Goal: Transaction & Acquisition: Book appointment/travel/reservation

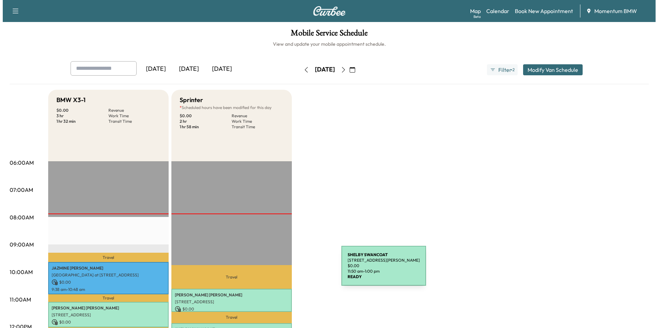
scroll to position [69, 0]
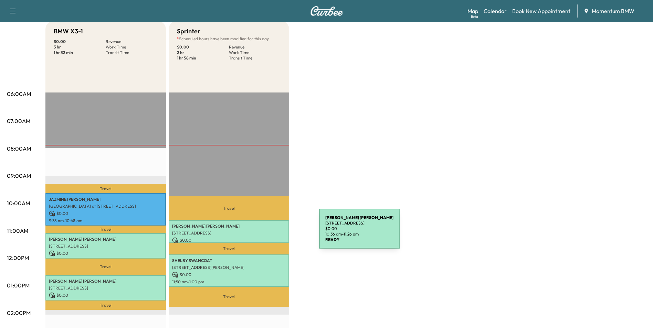
click at [267, 233] on p "[STREET_ADDRESS]" at bounding box center [229, 234] width 114 height 6
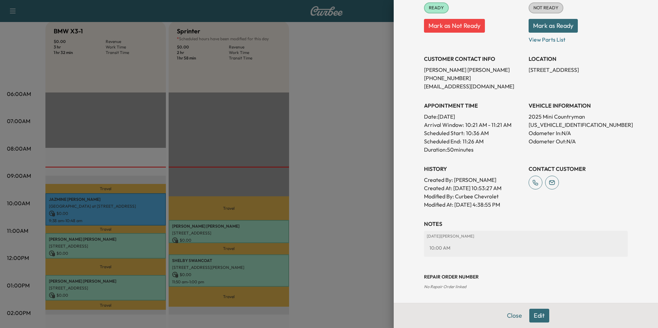
scroll to position [96, 0]
click at [506, 316] on button "Close" at bounding box center [514, 316] width 24 height 14
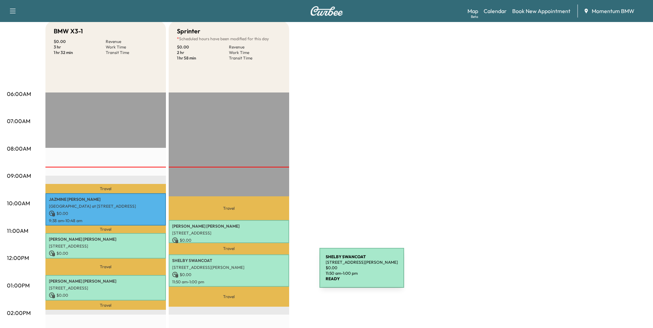
click at [268, 272] on p "$ 0.00" at bounding box center [229, 275] width 114 height 6
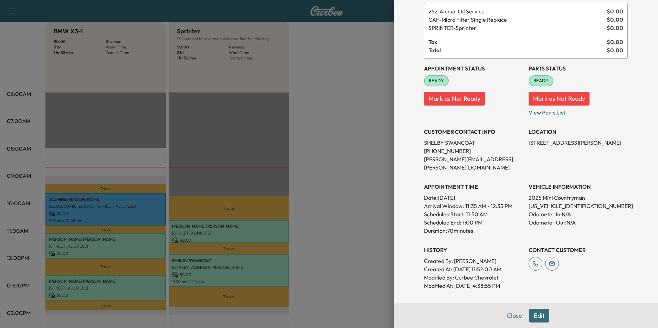
scroll to position [112, 0]
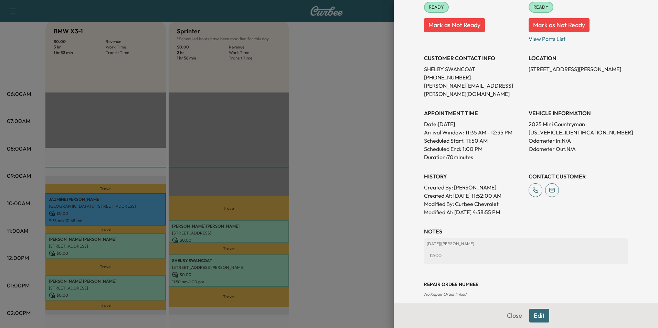
click at [508, 313] on button "Close" at bounding box center [514, 316] width 24 height 14
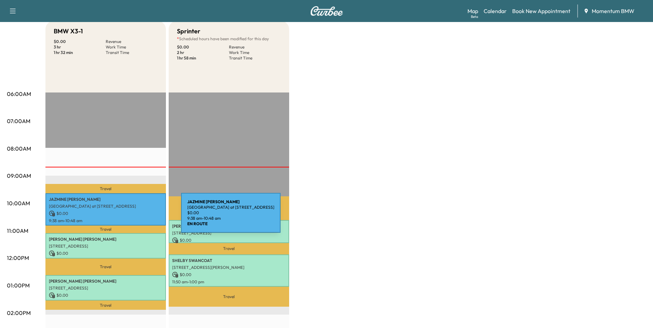
click at [129, 218] on p "9:38 am - 10:48 am" at bounding box center [106, 221] width 114 height 6
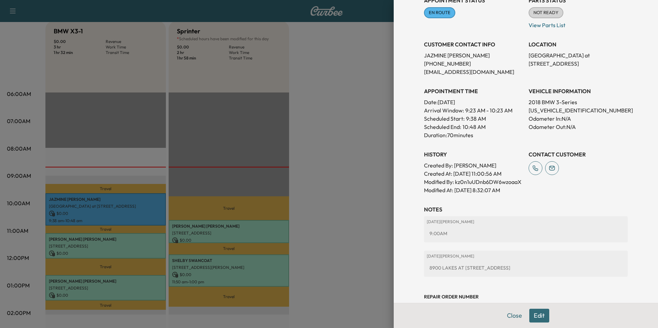
scroll to position [127, 0]
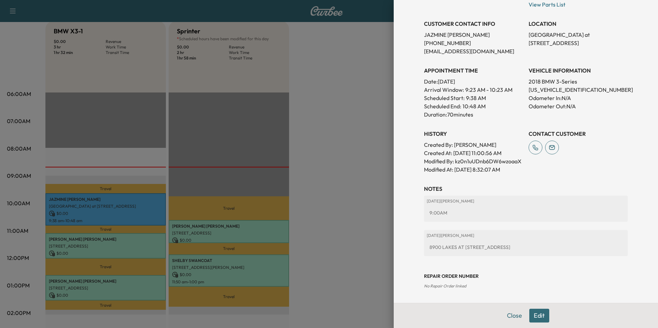
click at [533, 315] on button "Edit" at bounding box center [539, 316] width 20 height 14
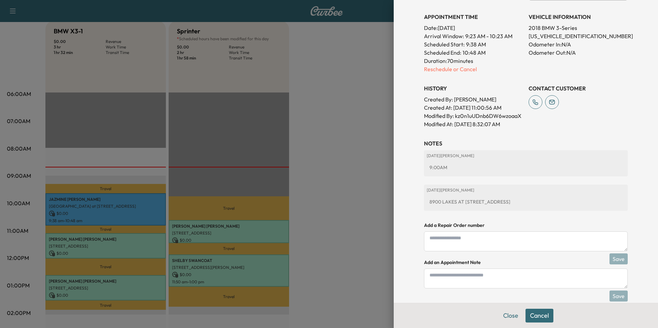
scroll to position [202, 0]
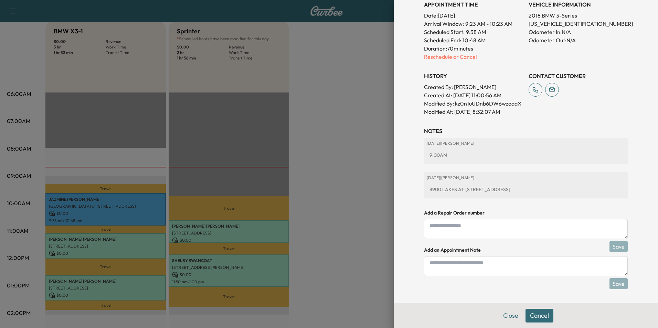
click at [501, 266] on textarea at bounding box center [526, 266] width 204 height 20
type textarea "*"
type textarea "****"
click at [611, 283] on button "Save" at bounding box center [618, 283] width 18 height 11
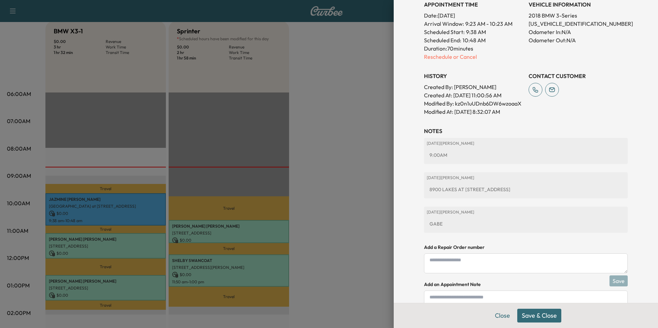
click at [543, 315] on button "Save & Close" at bounding box center [539, 316] width 44 height 14
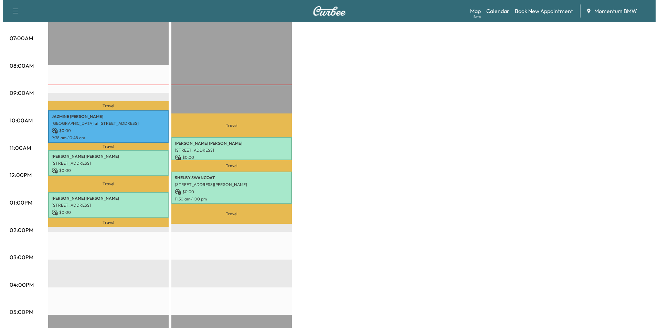
scroll to position [172, 0]
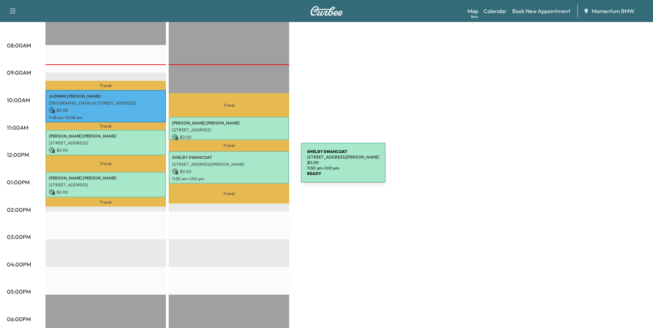
click at [249, 169] on p "$ 0.00" at bounding box center [229, 172] width 114 height 6
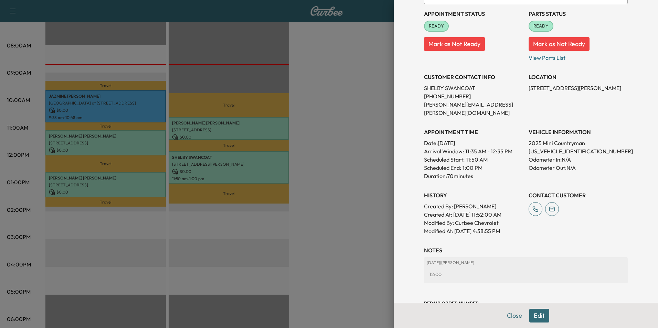
scroll to position [112, 0]
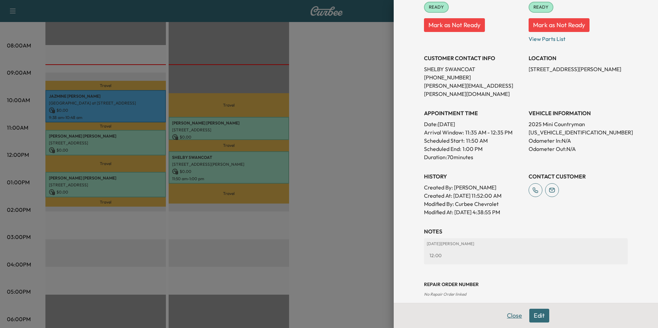
click at [509, 313] on button "Close" at bounding box center [514, 316] width 24 height 14
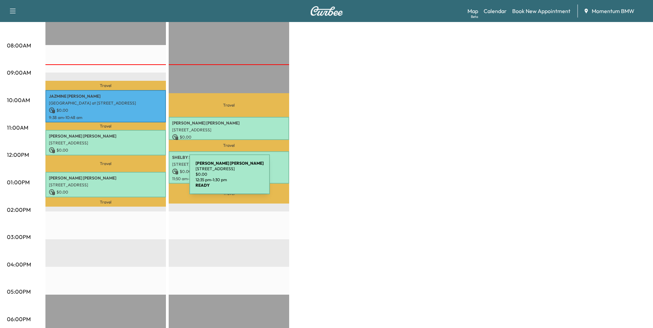
click at [138, 179] on p "[PERSON_NAME]" at bounding box center [106, 178] width 114 height 6
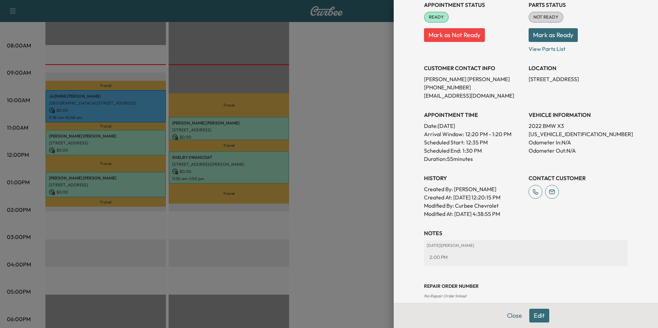
scroll to position [104, 0]
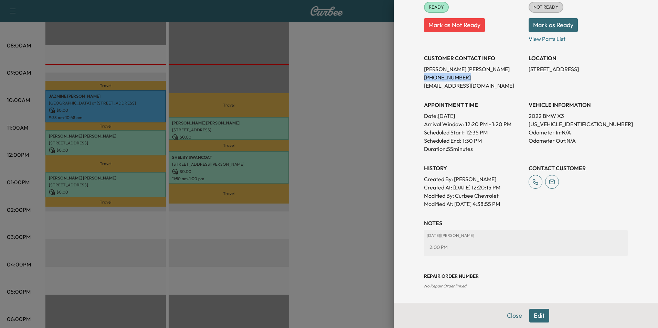
drag, startPoint x: 456, startPoint y: 76, endPoint x: 418, endPoint y: 79, distance: 38.0
click at [418, 79] on div "Appointment Details Services 252 - Annual Oil Service $ 0.00 X3 - BMW X3-1 $ 0.…" at bounding box center [526, 99] width 220 height 407
drag, startPoint x: 418, startPoint y: 79, endPoint x: 449, endPoint y: 79, distance: 31.7
copy p "[PHONE_NUMBER]"
drag, startPoint x: 511, startPoint y: 313, endPoint x: 521, endPoint y: 297, distance: 19.6
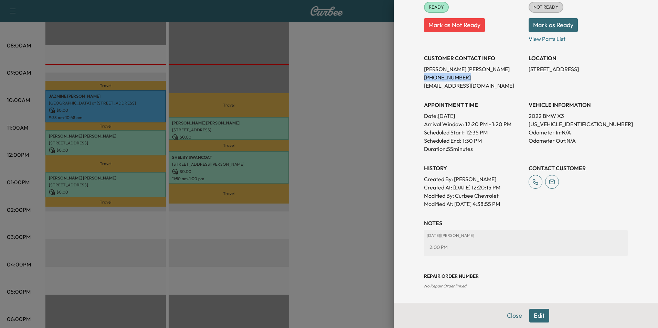
click at [513, 312] on button "Close" at bounding box center [514, 316] width 24 height 14
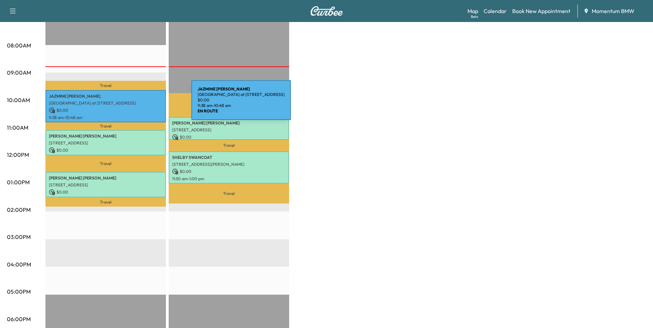
click at [140, 104] on p "[GEOGRAPHIC_DATA] at [STREET_ADDRESS]" at bounding box center [106, 103] width 114 height 6
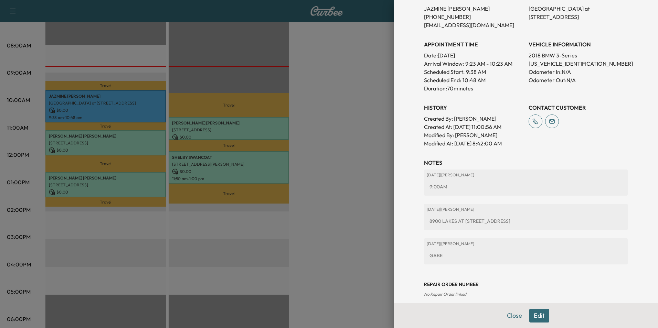
scroll to position [162, 0]
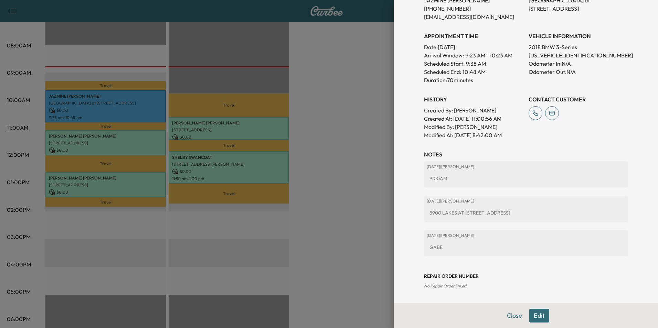
drag, startPoint x: 533, startPoint y: 316, endPoint x: 536, endPoint y: 314, distance: 3.5
click at [535, 315] on button "Edit" at bounding box center [539, 316] width 20 height 14
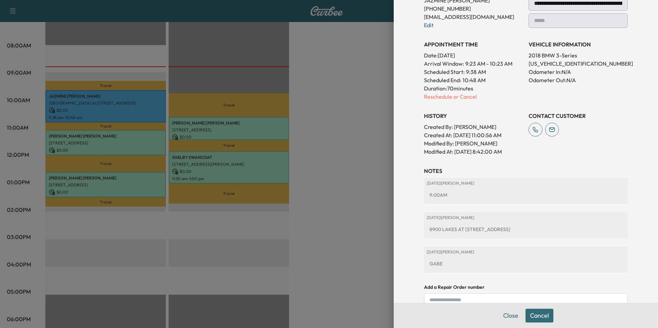
click at [444, 262] on div "GABE" at bounding box center [526, 264] width 198 height 12
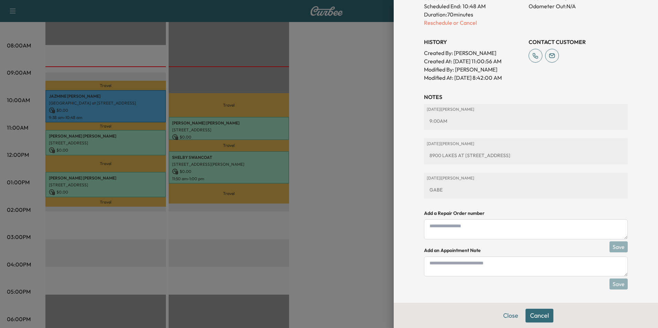
scroll to position [236, 0]
click at [450, 267] on textarea at bounding box center [526, 266] width 204 height 20
type textarea "*"
type textarea "*****"
click at [614, 286] on button "Save" at bounding box center [618, 283] width 18 height 11
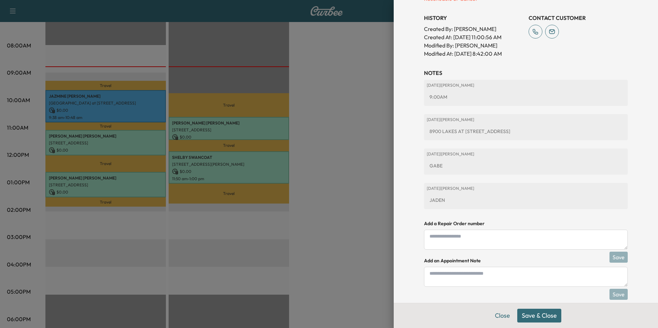
scroll to position [270, 0]
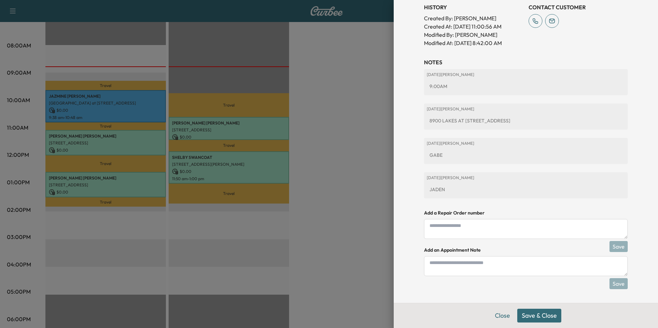
click at [529, 315] on button "Save & Close" at bounding box center [539, 316] width 44 height 14
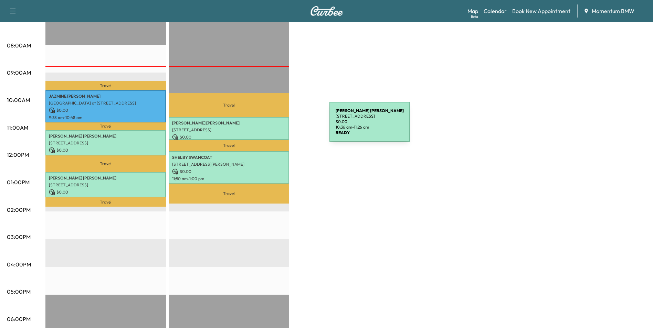
click at [278, 127] on p "[STREET_ADDRESS]" at bounding box center [229, 130] width 114 height 6
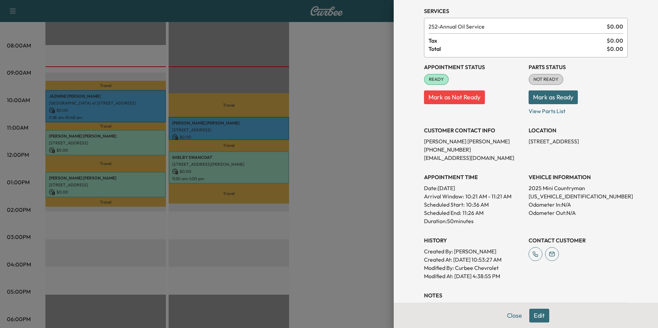
scroll to position [96, 0]
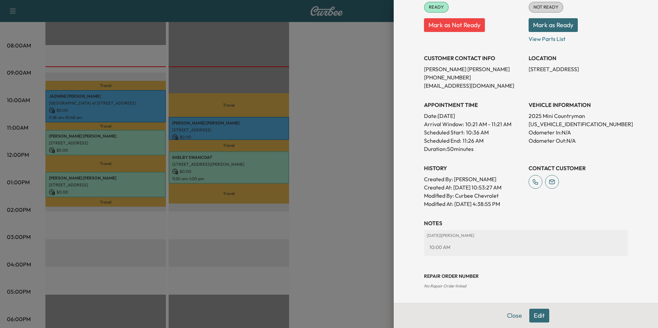
click at [535, 317] on button "Edit" at bounding box center [539, 316] width 20 height 14
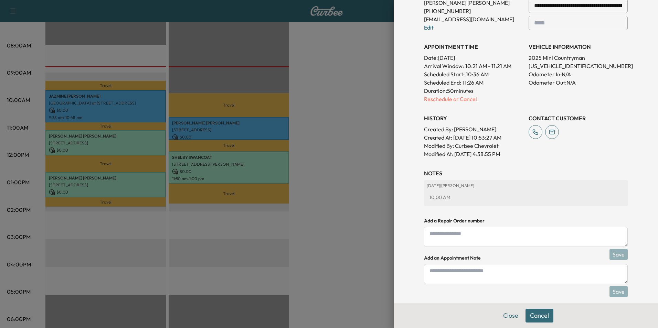
scroll to position [184, 0]
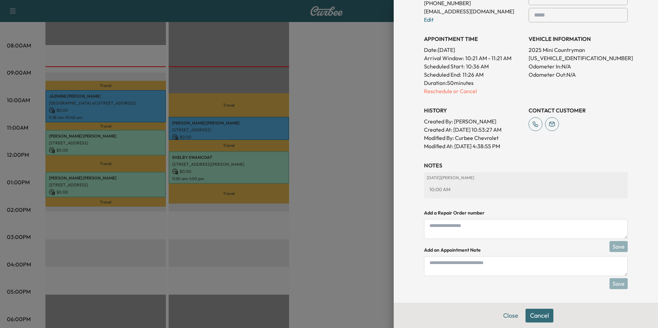
click at [476, 269] on textarea at bounding box center [526, 266] width 204 height 20
type textarea "****"
click at [614, 285] on button "Save" at bounding box center [618, 283] width 18 height 11
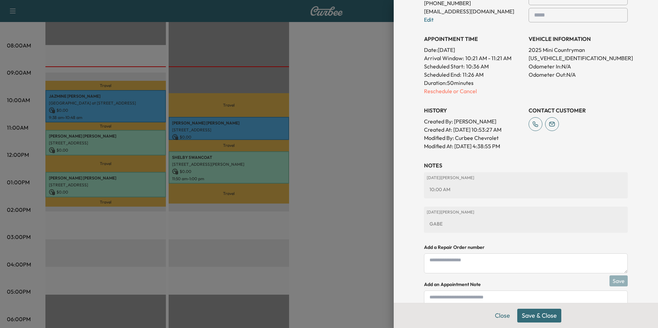
click at [541, 316] on button "Save & Close" at bounding box center [539, 316] width 44 height 14
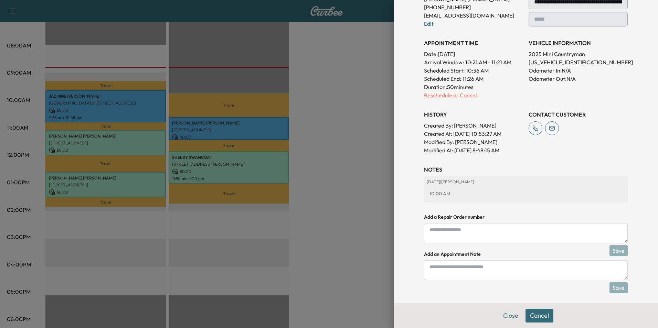
scroll to position [151, 0]
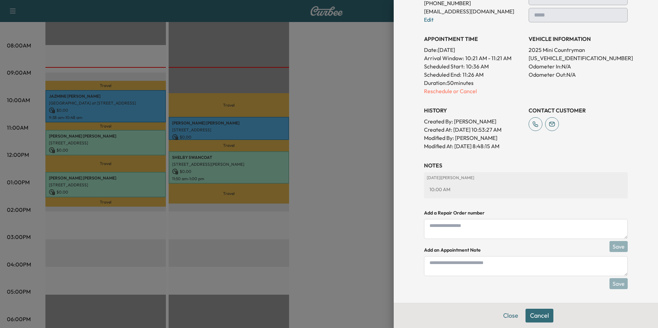
click at [505, 268] on textarea at bounding box center [526, 266] width 204 height 20
type textarea "****"
click at [612, 284] on button "Save" at bounding box center [618, 283] width 18 height 11
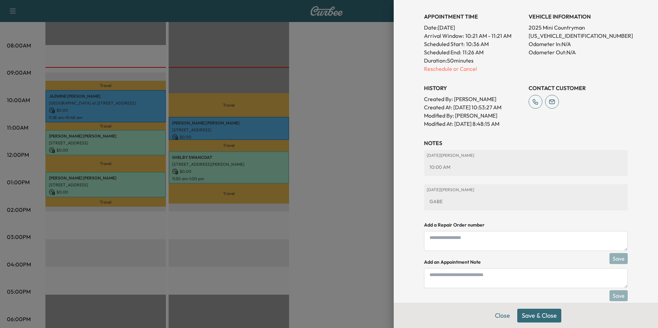
scroll to position [185, 0]
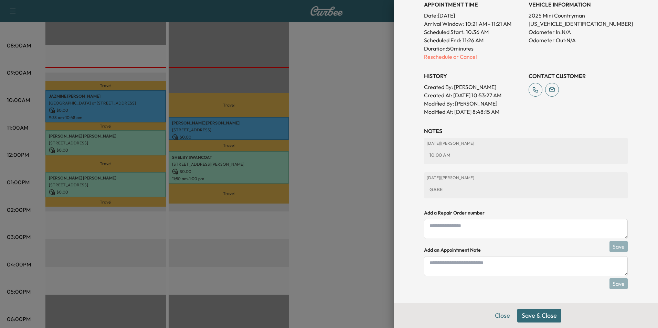
click at [533, 316] on button "Save & Close" at bounding box center [539, 316] width 44 height 14
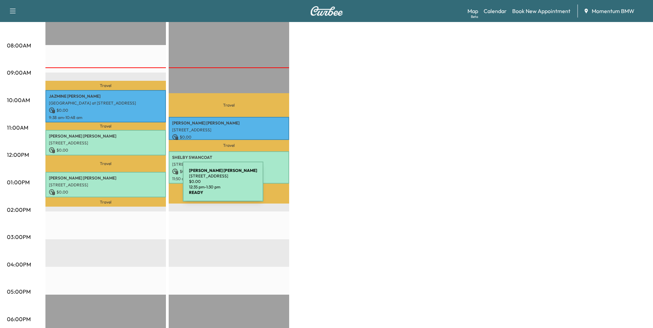
click at [131, 186] on p "[STREET_ADDRESS]" at bounding box center [106, 185] width 114 height 6
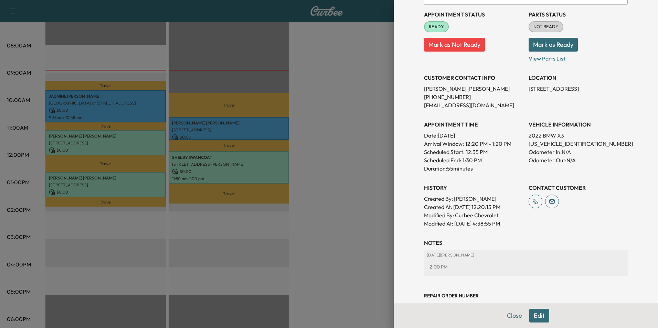
scroll to position [104, 0]
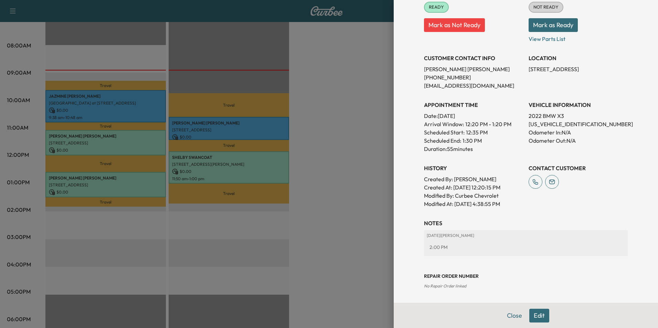
click at [534, 318] on button "Edit" at bounding box center [539, 316] width 20 height 14
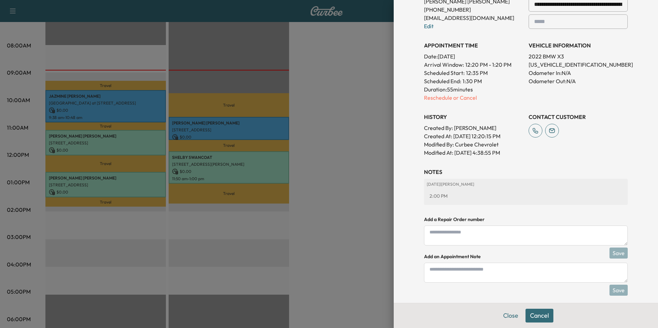
scroll to position [193, 0]
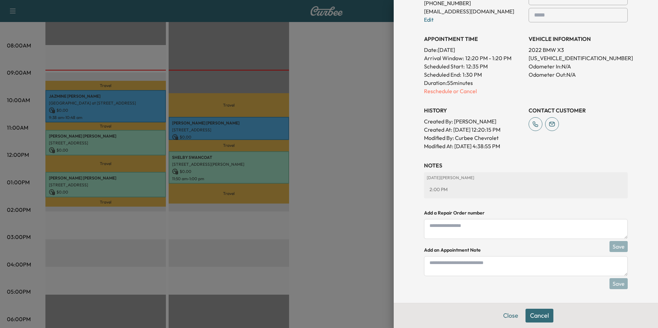
click at [469, 265] on textarea at bounding box center [526, 266] width 204 height 20
type textarea "*"
type textarea "**********"
click at [613, 284] on button "Save" at bounding box center [618, 283] width 18 height 11
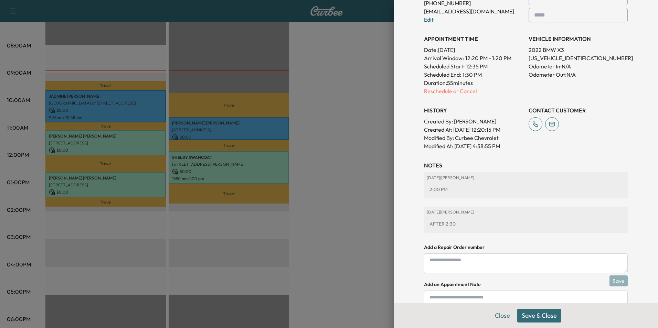
click at [540, 317] on button "Save & Close" at bounding box center [539, 316] width 44 height 14
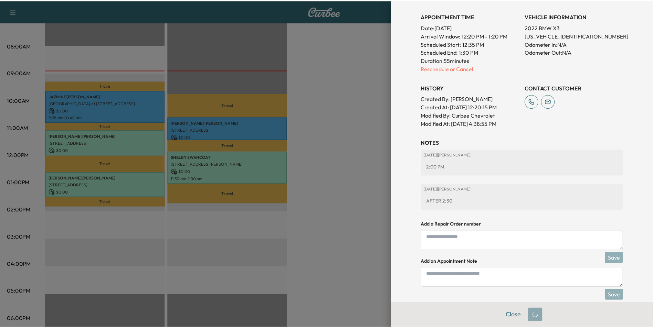
scroll to position [178, 0]
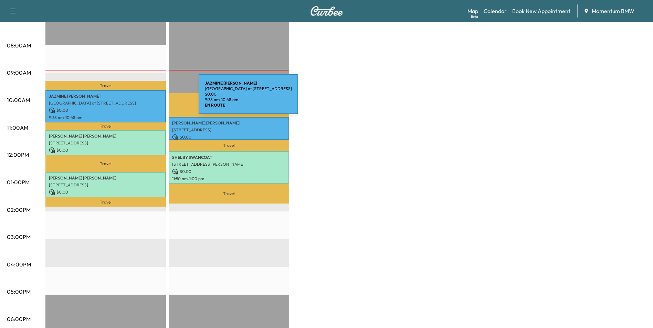
click at [147, 99] on div "[PERSON_NAME] 8900 Lakes at [STREET_ADDRESS] $ 0.00 9:38 am - 10:48 am" at bounding box center [105, 106] width 120 height 32
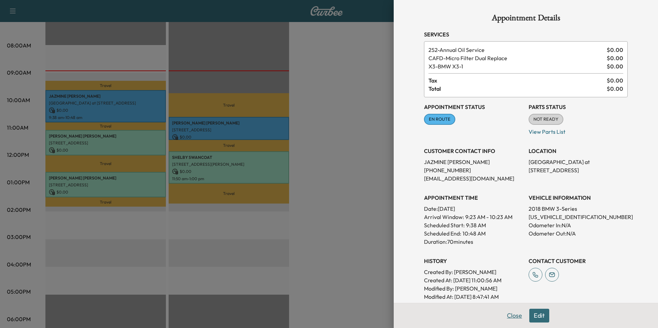
click at [510, 319] on button "Close" at bounding box center [514, 316] width 24 height 14
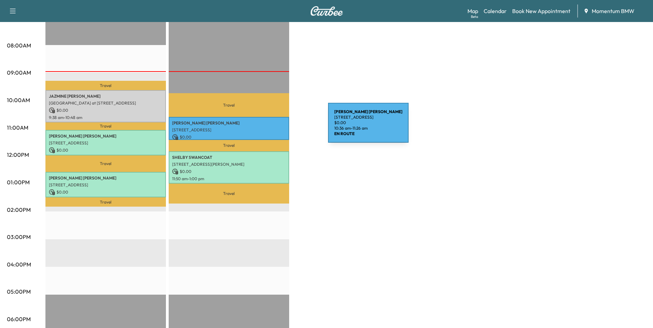
click at [276, 127] on p "[STREET_ADDRESS]" at bounding box center [229, 130] width 114 height 6
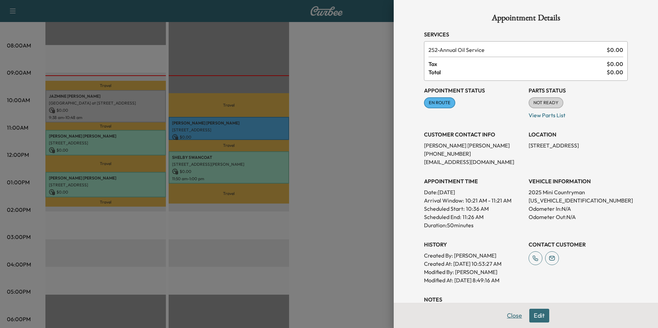
click at [506, 317] on button "Close" at bounding box center [514, 316] width 24 height 14
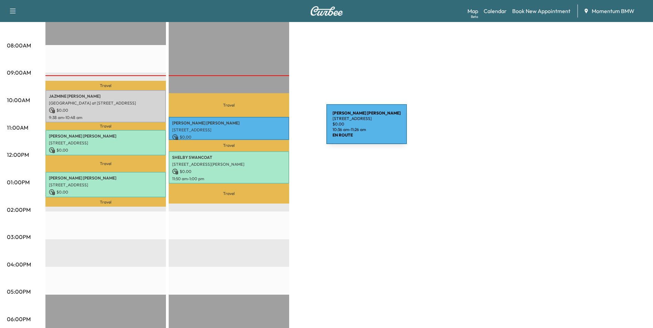
click at [275, 128] on p "[STREET_ADDRESS]" at bounding box center [229, 130] width 114 height 6
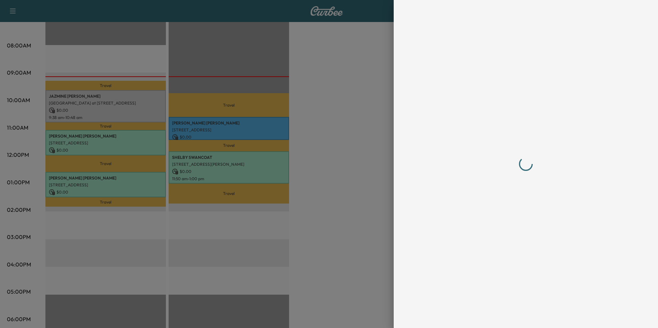
click at [275, 128] on div at bounding box center [329, 164] width 658 height 328
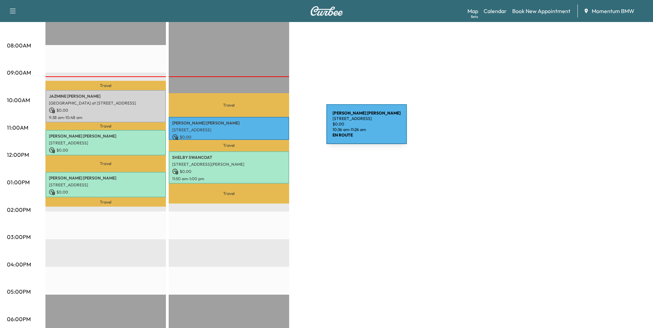
click at [275, 128] on p "[STREET_ADDRESS]" at bounding box center [229, 130] width 114 height 6
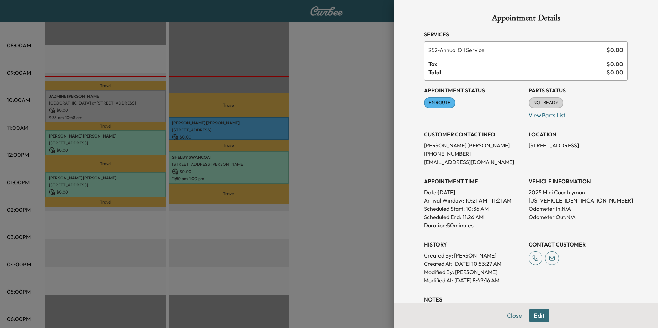
click at [555, 202] on p "[US_VEHICLE_IDENTIFICATION_NUMBER]" at bounding box center [578, 200] width 99 height 8
copy p "[US_VEHICLE_IDENTIFICATION_NUMBER]"
click at [537, 145] on p "[STREET_ADDRESS]" at bounding box center [578, 145] width 99 height 8
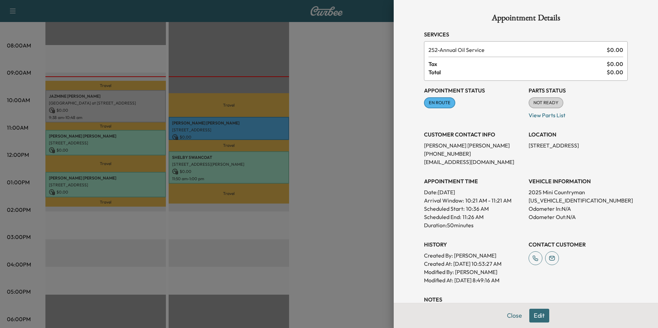
click at [613, 188] on p "2025 Mini Countryman" at bounding box center [578, 192] width 99 height 8
drag, startPoint x: 523, startPoint y: 145, endPoint x: 598, endPoint y: 153, distance: 75.1
click at [598, 153] on div "Appointment Status EN ROUTE Mark as Not Ready Parts Status NOT READY Mark as Re…" at bounding box center [526, 183] width 204 height 204
drag, startPoint x: 598, startPoint y: 153, endPoint x: 594, endPoint y: 143, distance: 10.7
copy p "[STREET_ADDRESS]"
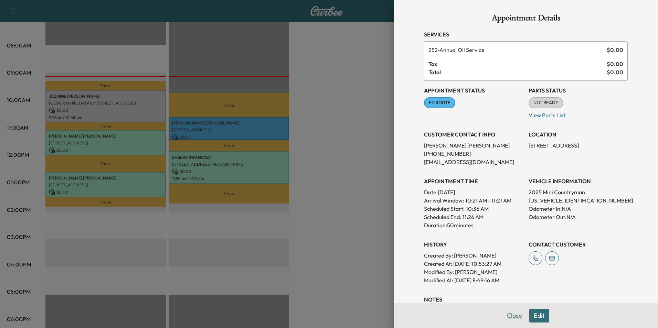
click at [510, 315] on button "Close" at bounding box center [514, 316] width 24 height 14
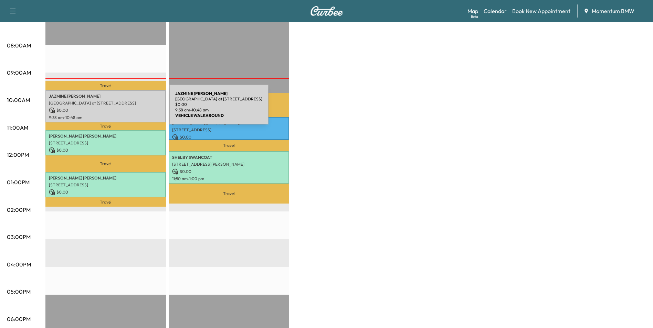
click at [117, 109] on p "$ 0.00" at bounding box center [106, 110] width 114 height 6
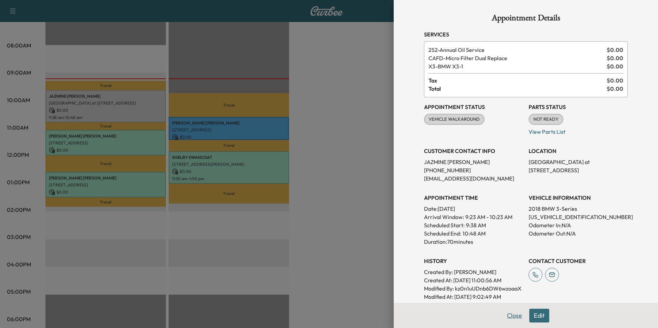
click at [509, 317] on button "Close" at bounding box center [514, 316] width 24 height 14
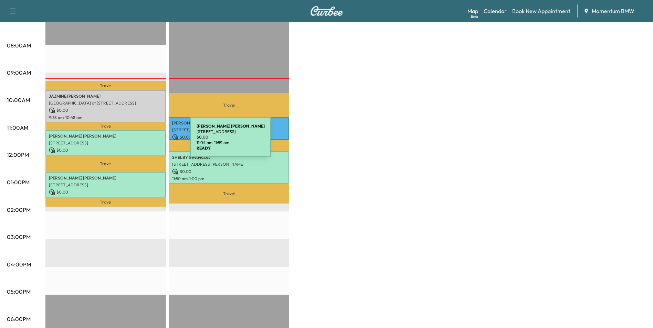
click at [139, 141] on p "[STREET_ADDRESS]" at bounding box center [106, 143] width 114 height 6
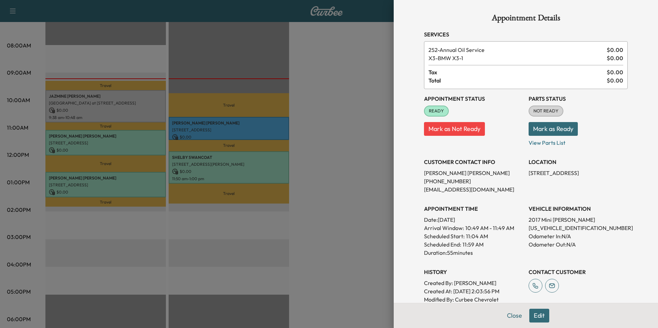
click at [133, 180] on div at bounding box center [329, 164] width 658 height 328
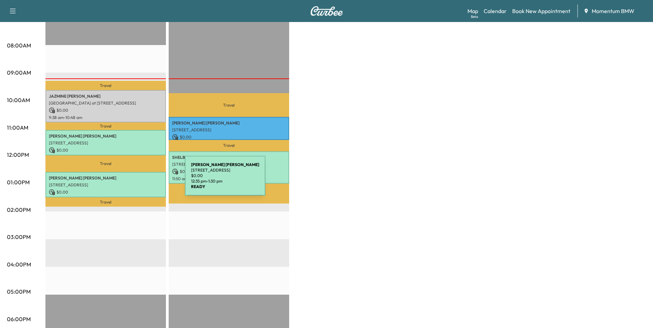
click at [133, 180] on div "[PERSON_NAME] [STREET_ADDRESS][PERSON_NAME] $ 0.00 12:35 pm - 1:30 pm" at bounding box center [105, 184] width 120 height 25
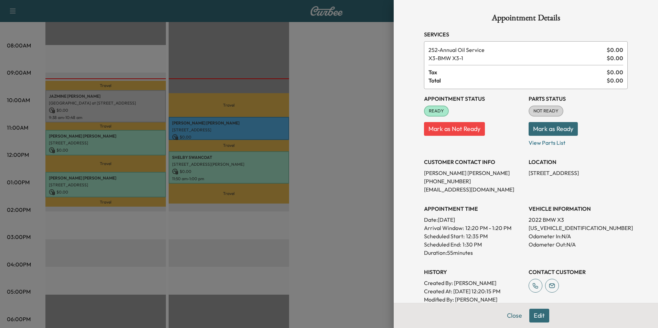
click at [272, 170] on div at bounding box center [329, 164] width 658 height 328
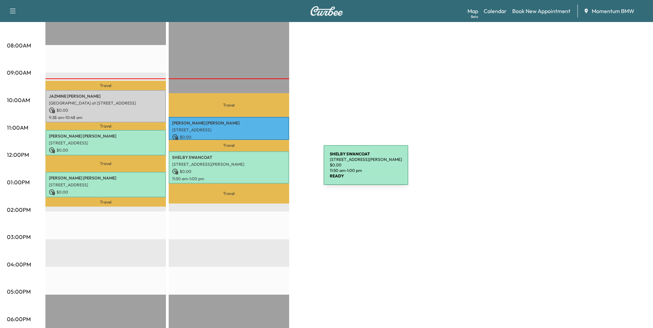
click at [272, 169] on p "$ 0.00" at bounding box center [229, 172] width 114 height 6
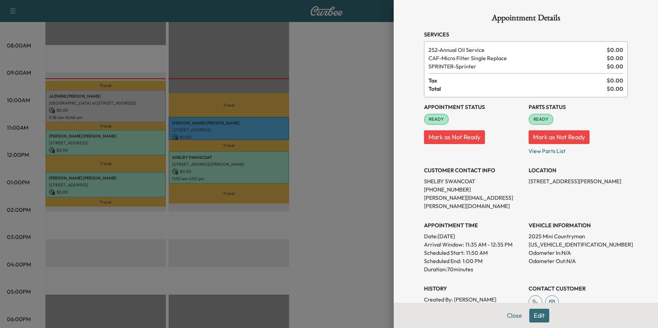
click at [552, 241] on p "[US_VEHICLE_IDENTIFICATION_NUMBER]" at bounding box center [578, 245] width 99 height 8
copy p "[US_VEHICLE_IDENTIFICATION_NUMBER]"
click at [512, 315] on button "Close" at bounding box center [514, 316] width 24 height 14
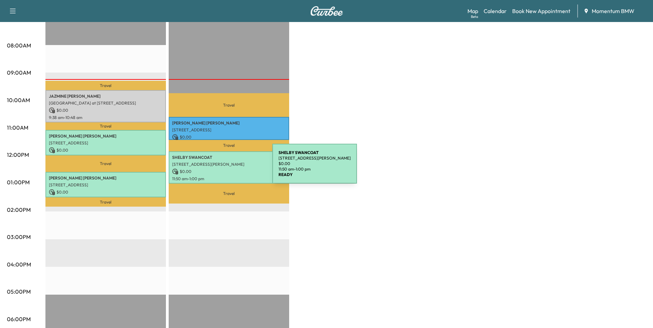
click at [221, 169] on p "$ 0.00" at bounding box center [229, 172] width 114 height 6
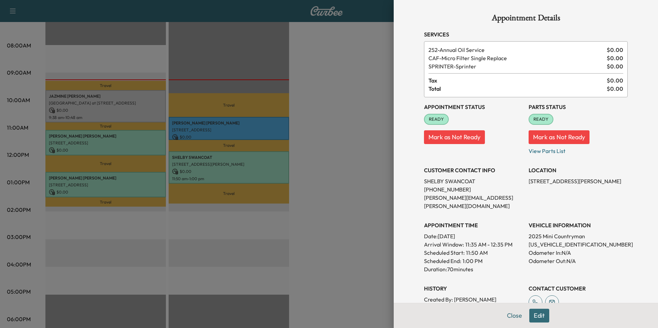
drag, startPoint x: 523, startPoint y: 181, endPoint x: 604, endPoint y: 190, distance: 81.7
click at [604, 190] on div "Appointment Status READY Mark as Not Ready Parts Status READY Mark as Not Ready…" at bounding box center [526, 212] width 204 height 231
drag, startPoint x: 604, startPoint y: 190, endPoint x: 599, endPoint y: 181, distance: 10.5
copy p "[STREET_ADDRESS][PERSON_NAME]"
click at [511, 316] on button "Close" at bounding box center [514, 316] width 24 height 14
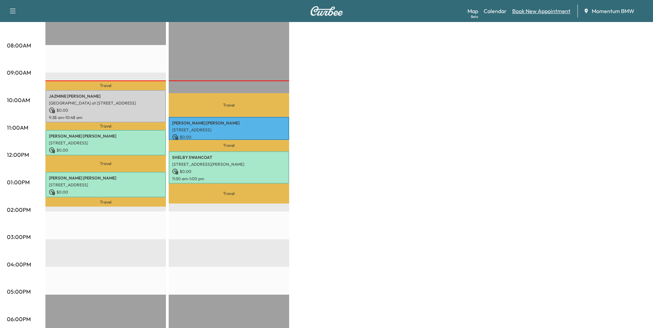
click at [550, 14] on link "Book New Appointment" at bounding box center [541, 11] width 58 height 8
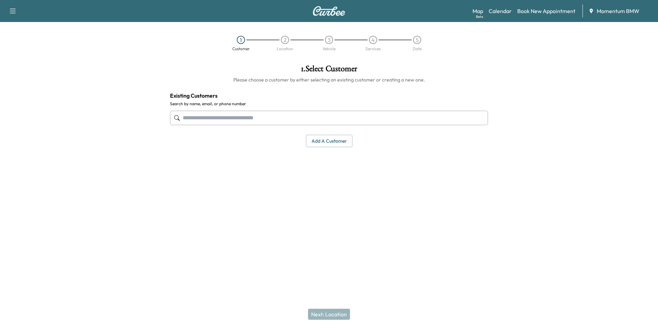
click at [326, 143] on button "Add a customer" at bounding box center [329, 141] width 46 height 13
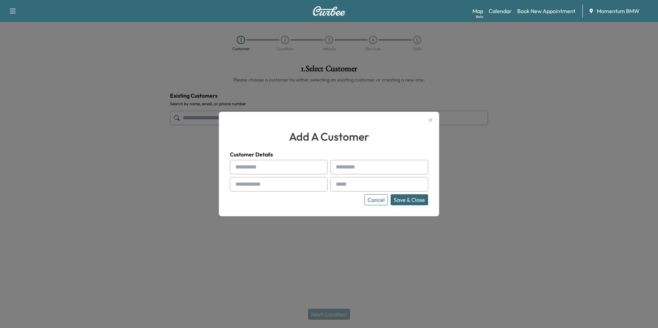
click at [244, 170] on input "text" at bounding box center [279, 167] width 98 height 14
type input "******"
click at [351, 168] on input "text" at bounding box center [379, 167] width 98 height 14
type input "**********"
click at [246, 184] on input "text" at bounding box center [279, 184] width 98 height 14
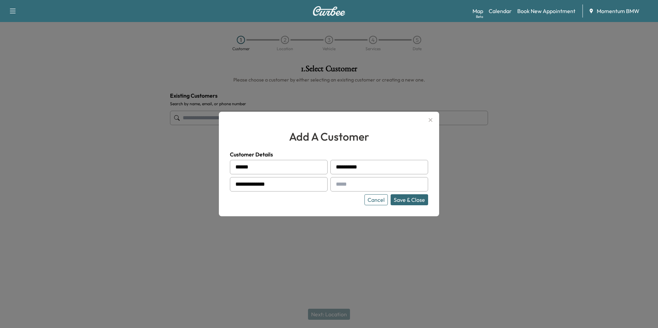
type input "**********"
click at [374, 185] on input "text" at bounding box center [379, 184] width 98 height 14
paste input "**********"
type input "**********"
click at [407, 200] on button "Save & Close" at bounding box center [410, 199] width 38 height 11
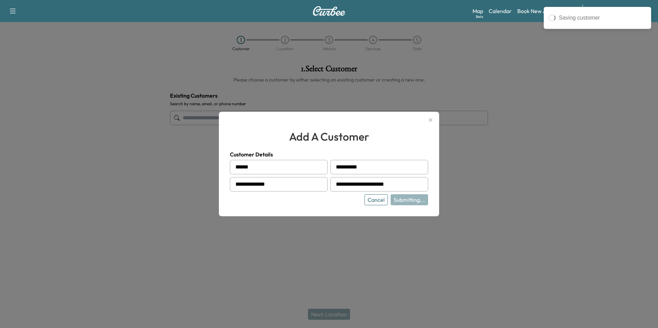
type input "**********"
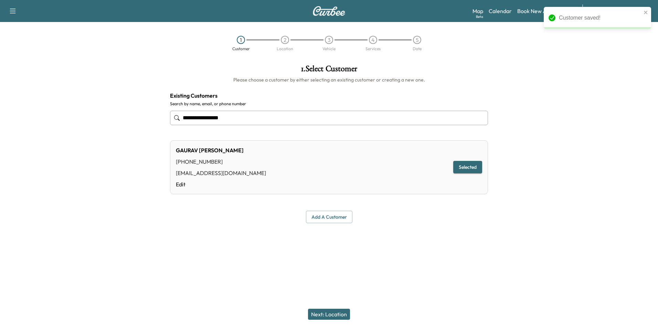
click at [333, 312] on button "Next: Location" at bounding box center [329, 314] width 42 height 11
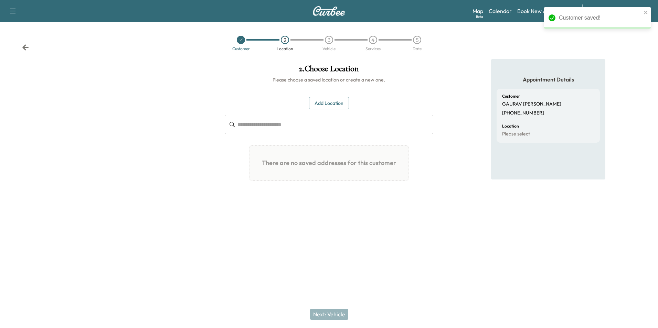
click at [334, 105] on button "Add Location" at bounding box center [329, 103] width 40 height 13
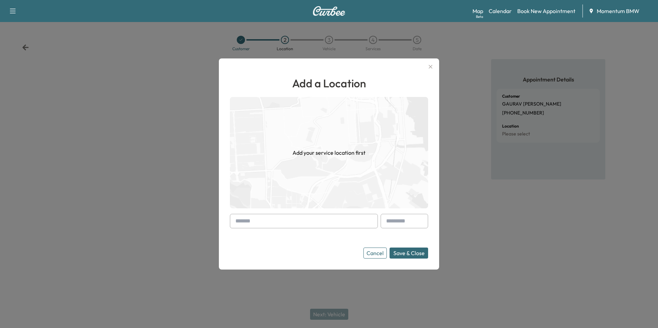
click at [241, 219] on div at bounding box center [237, 221] width 8 height 8
drag, startPoint x: 241, startPoint y: 219, endPoint x: 384, endPoint y: 195, distance: 145.5
click at [384, 195] on img at bounding box center [329, 152] width 198 height 111
click at [255, 219] on input "text" at bounding box center [304, 221] width 148 height 14
paste input "**********"
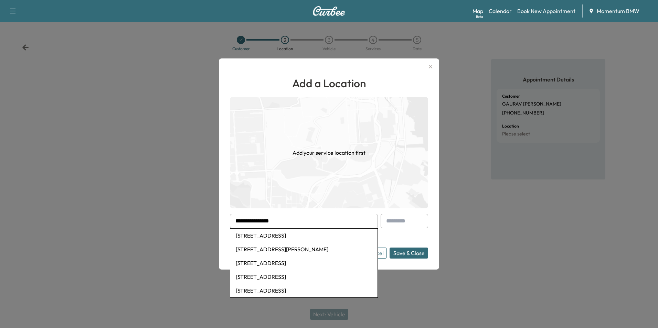
click at [276, 237] on li "[STREET_ADDRESS]" at bounding box center [303, 236] width 147 height 14
type input "**********"
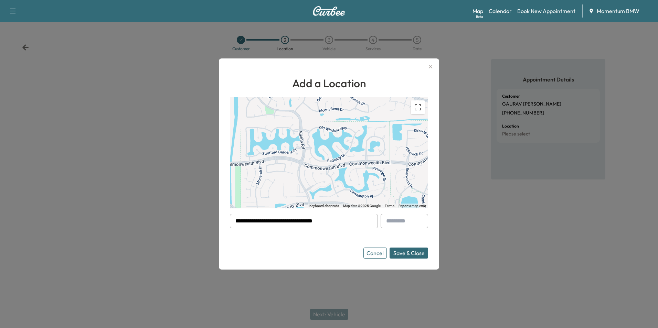
click at [412, 255] on button "Save & Close" at bounding box center [409, 253] width 39 height 11
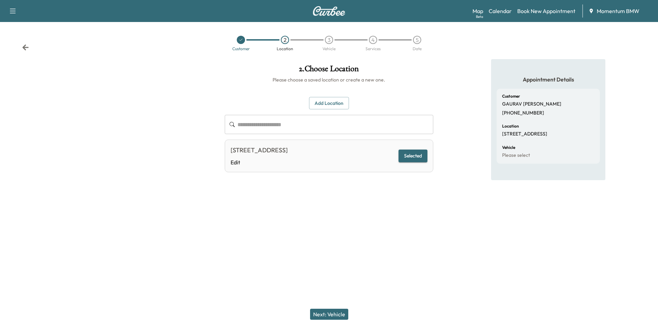
click at [327, 310] on button "Next: Vehicle" at bounding box center [329, 314] width 38 height 11
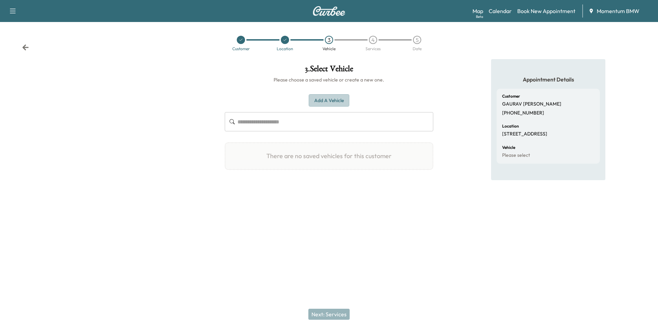
click at [332, 101] on button "Add a Vehicle" at bounding box center [329, 100] width 41 height 13
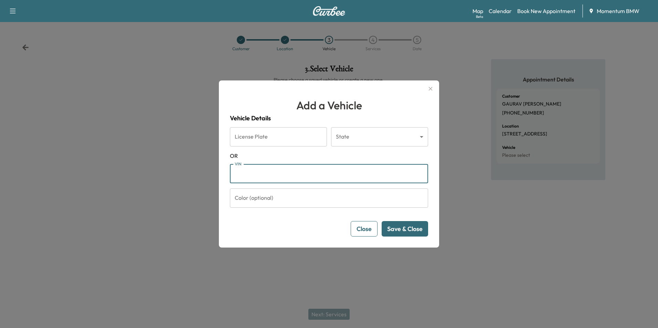
paste input "**********"
type input "**********"
click at [411, 227] on button "Save & Close" at bounding box center [405, 228] width 46 height 15
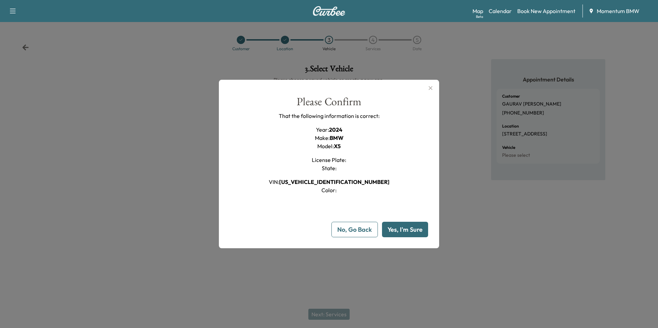
click at [410, 228] on button "Yes, I'm Sure" at bounding box center [405, 229] width 46 height 15
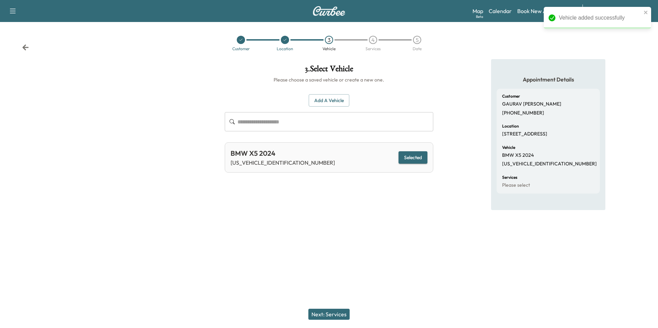
click at [328, 313] on button "Next: Services" at bounding box center [328, 314] width 41 height 11
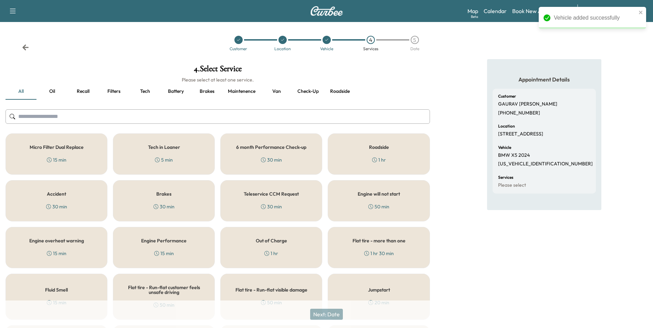
click at [343, 93] on button "Roadside" at bounding box center [339, 91] width 31 height 17
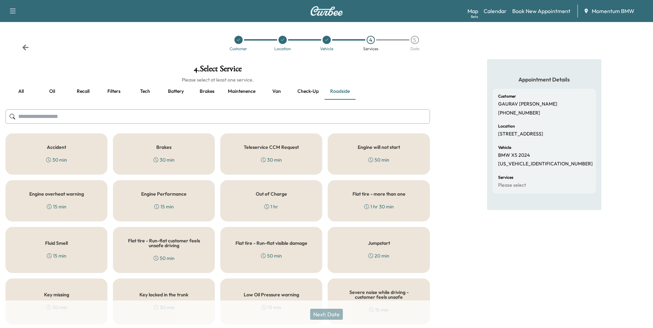
click at [369, 194] on h5 "Flat tire - more than one" at bounding box center [378, 194] width 53 height 5
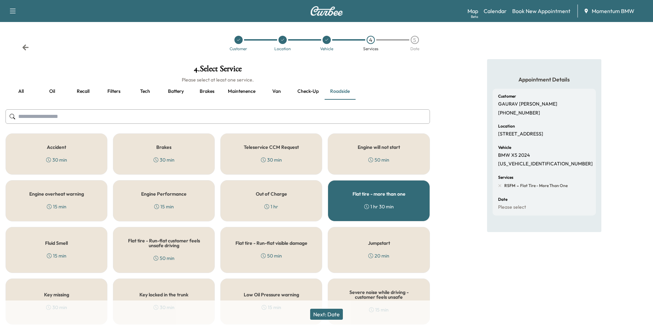
click at [333, 316] on button "Next: Date" at bounding box center [326, 314] width 33 height 11
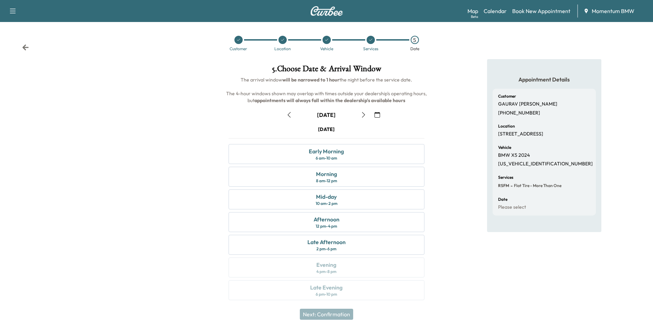
click at [288, 115] on icon "button" at bounding box center [289, 115] width 6 height 6
click at [348, 200] on div "Mid-day 10 am - 2 pm" at bounding box center [325, 200] width 195 height 20
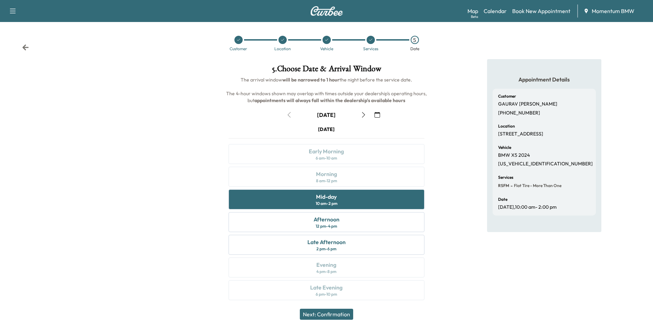
click at [332, 315] on button "Next: Confirmation" at bounding box center [326, 314] width 53 height 11
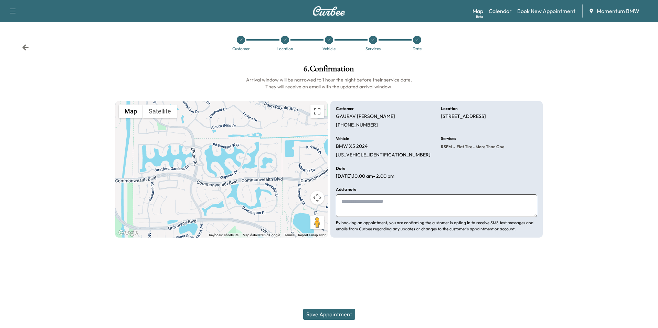
click at [332, 315] on button "Save Appointment" at bounding box center [329, 314] width 52 height 11
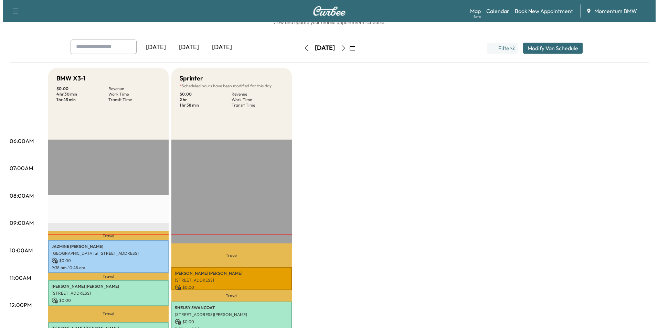
scroll to position [103, 0]
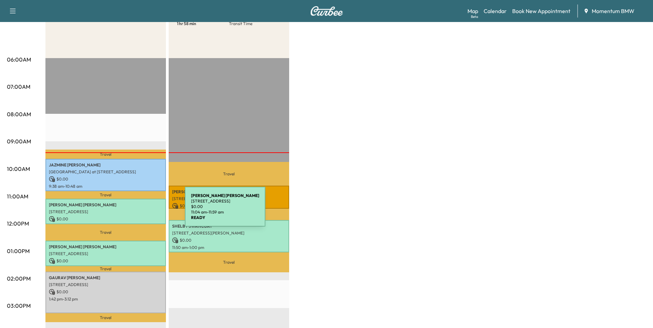
click at [133, 211] on p "[STREET_ADDRESS]" at bounding box center [106, 212] width 114 height 6
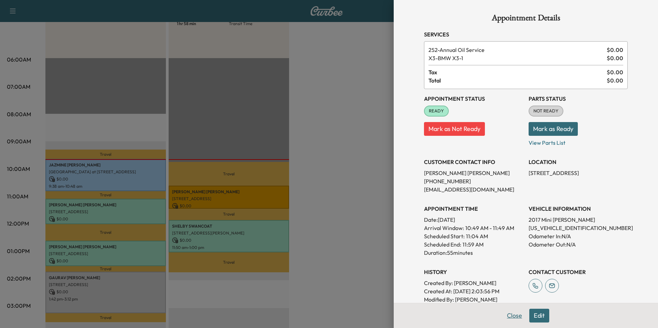
click at [510, 317] on button "Close" at bounding box center [514, 316] width 24 height 14
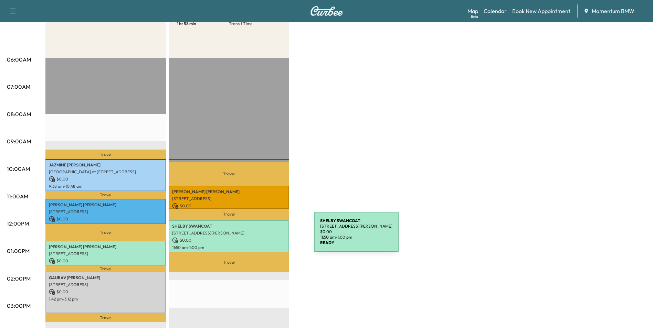
click at [262, 237] on p "$ 0.00" at bounding box center [229, 240] width 114 height 6
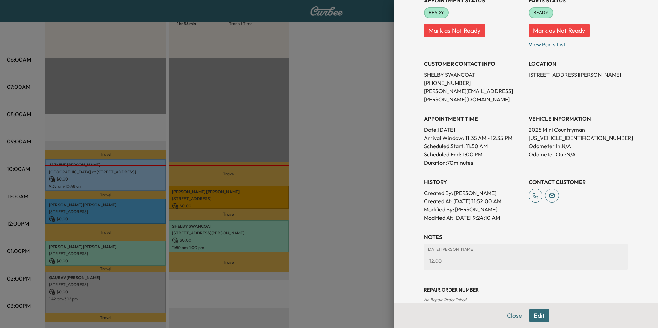
scroll to position [112, 0]
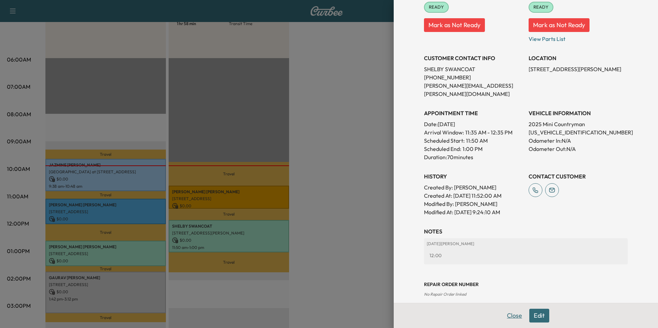
click at [510, 316] on button "Close" at bounding box center [514, 316] width 24 height 14
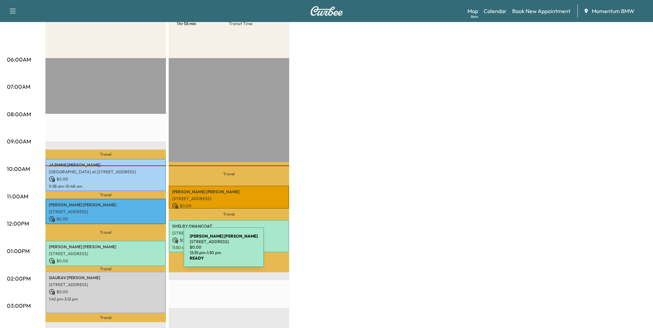
click at [132, 252] on p "[STREET_ADDRESS]" at bounding box center [106, 254] width 114 height 6
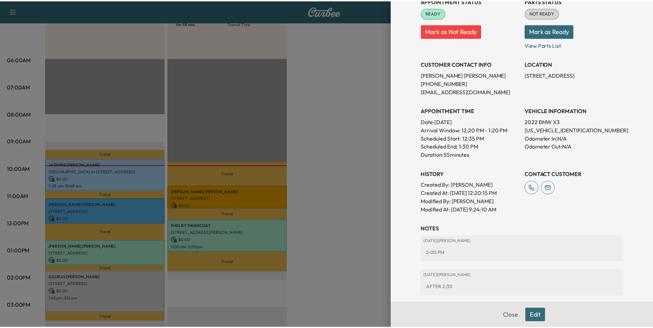
scroll to position [138, 0]
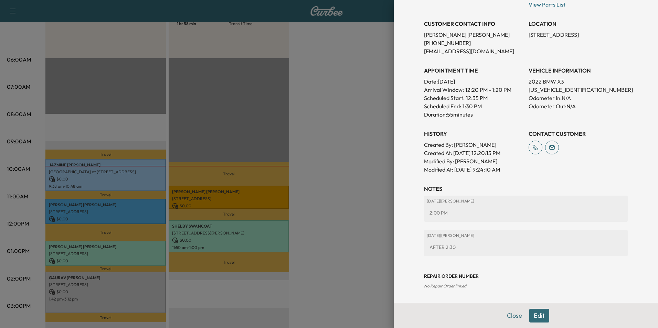
click at [524, 323] on div "Close Edit" at bounding box center [526, 315] width 264 height 25
drag, startPoint x: 510, startPoint y: 315, endPoint x: 478, endPoint y: 312, distance: 31.8
click at [511, 315] on button "Close" at bounding box center [514, 316] width 24 height 14
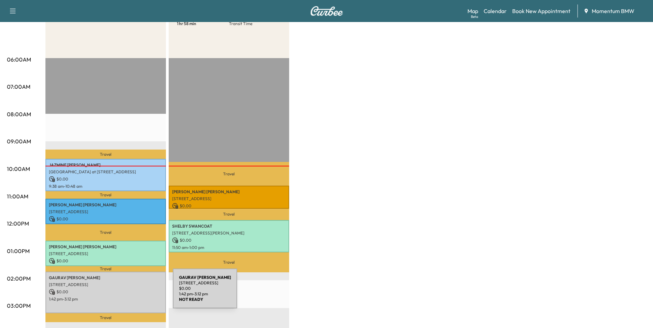
click at [121, 293] on p "$ 0.00" at bounding box center [106, 292] width 114 height 6
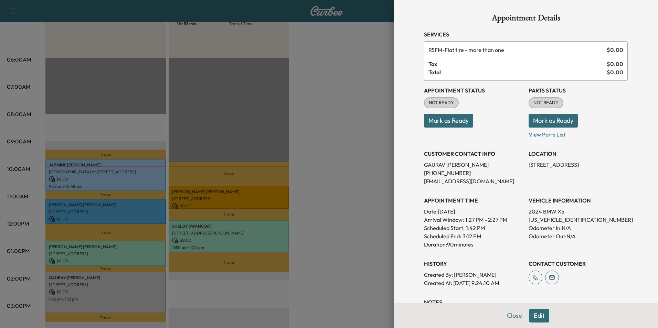
drag, startPoint x: 509, startPoint y: 317, endPoint x: 504, endPoint y: 312, distance: 7.3
click at [510, 317] on button "Close" at bounding box center [514, 316] width 24 height 14
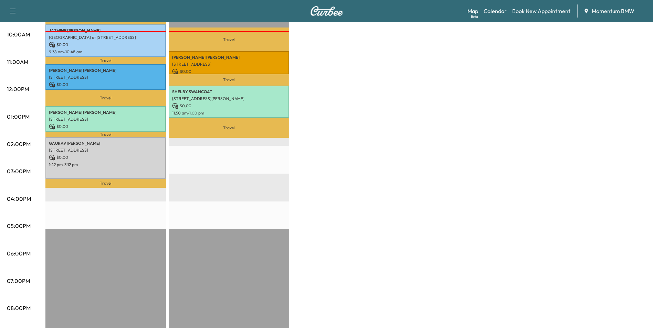
scroll to position [241, 0]
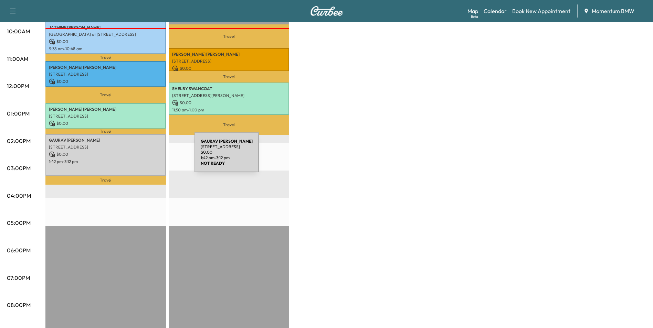
click at [143, 159] on p "1:42 pm - 3:12 pm" at bounding box center [106, 162] width 114 height 6
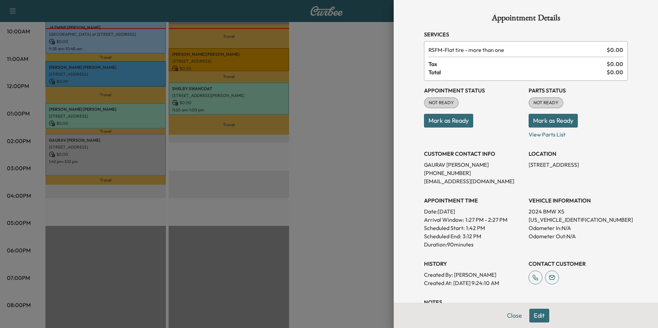
click at [533, 316] on button "Edit" at bounding box center [539, 316] width 20 height 14
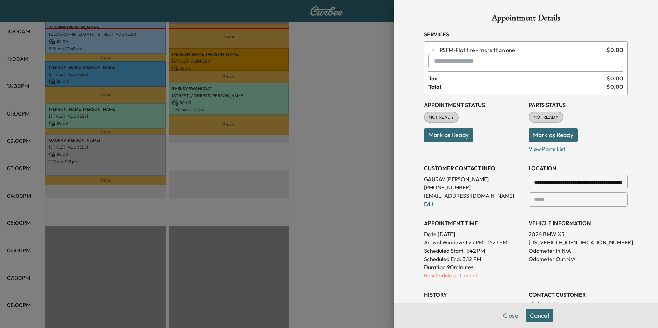
click at [515, 65] on input "text" at bounding box center [525, 61] width 195 height 14
click at [463, 64] on input "********" at bounding box center [525, 61] width 195 height 14
type input "*"
click at [463, 64] on input "********" at bounding box center [525, 61] width 195 height 14
type input "*"
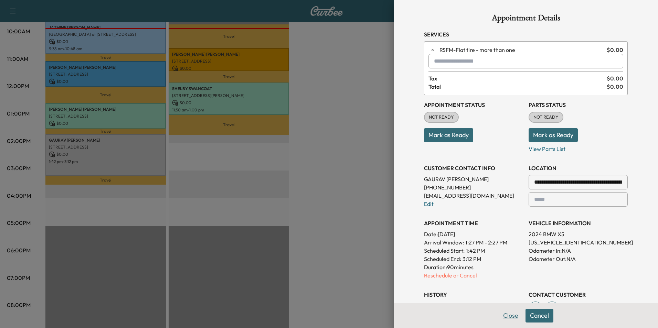
click at [506, 319] on button "Close" at bounding box center [511, 316] width 24 height 14
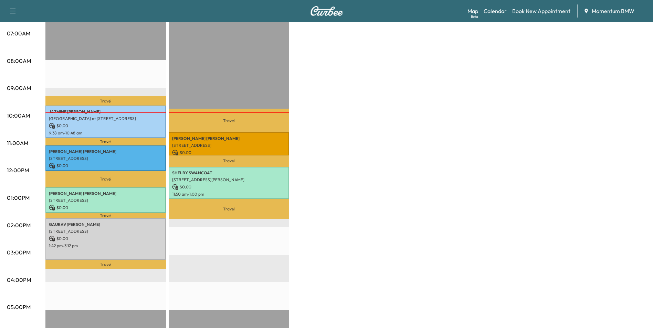
scroll to position [172, 0]
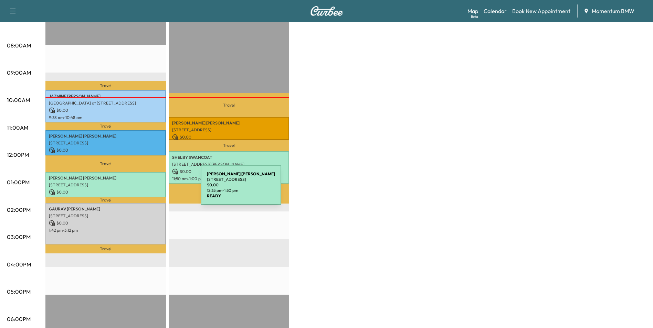
click at [149, 189] on p "$ 0.00" at bounding box center [106, 192] width 114 height 6
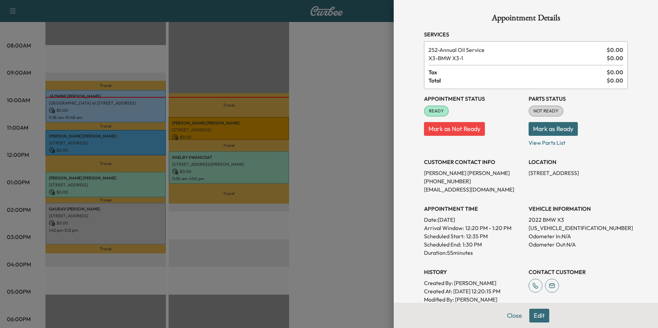
click at [535, 316] on button "Edit" at bounding box center [539, 316] width 20 height 14
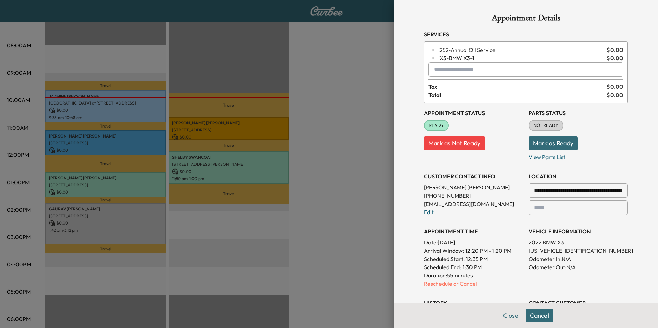
click at [488, 72] on input "text" at bounding box center [525, 69] width 195 height 14
type input "*"
click at [504, 316] on button "Close" at bounding box center [511, 316] width 24 height 14
